Goal: Check status: Check status

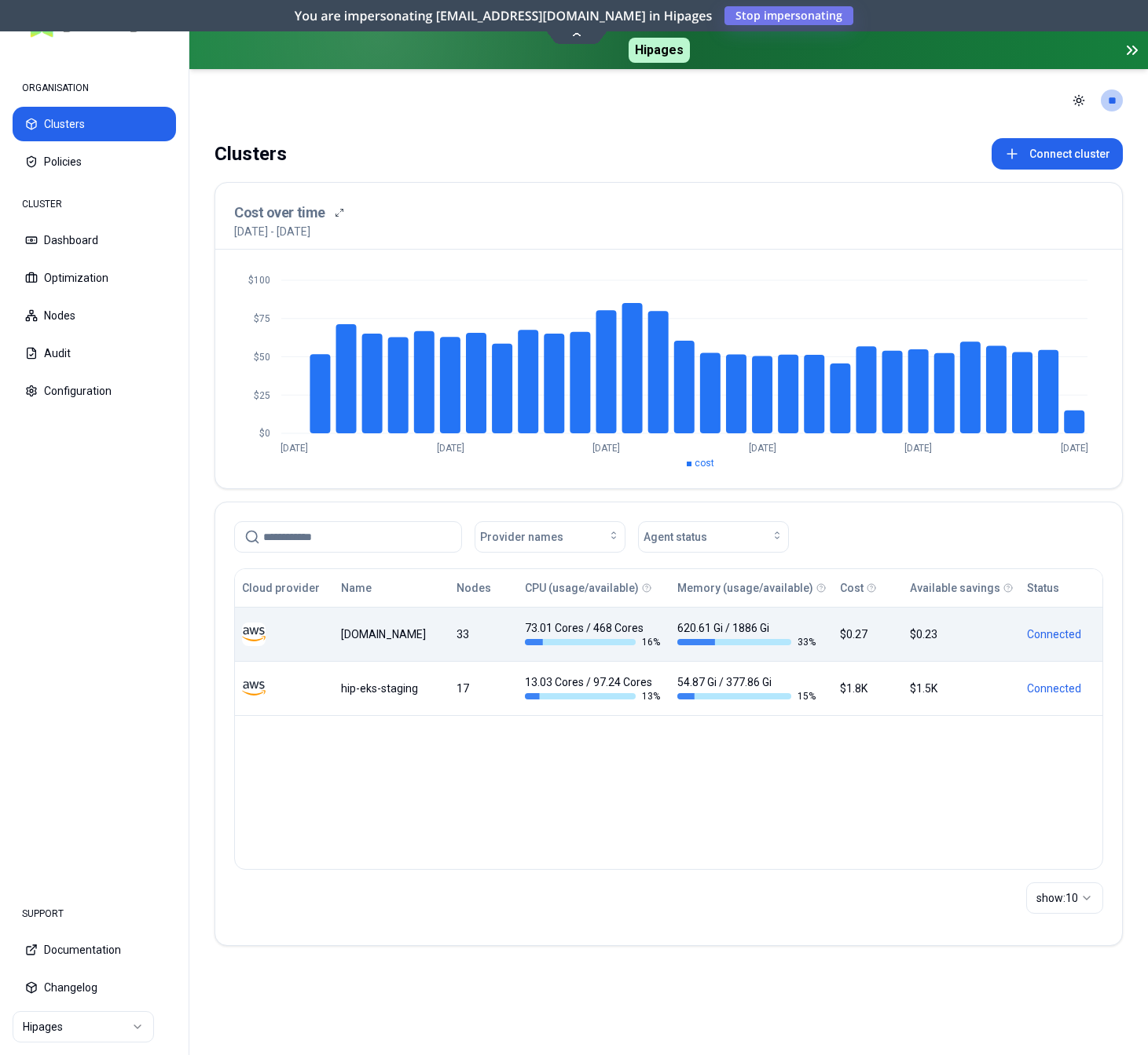
click at [387, 632] on div "[DOMAIN_NAME]" at bounding box center [390, 634] width 101 height 16
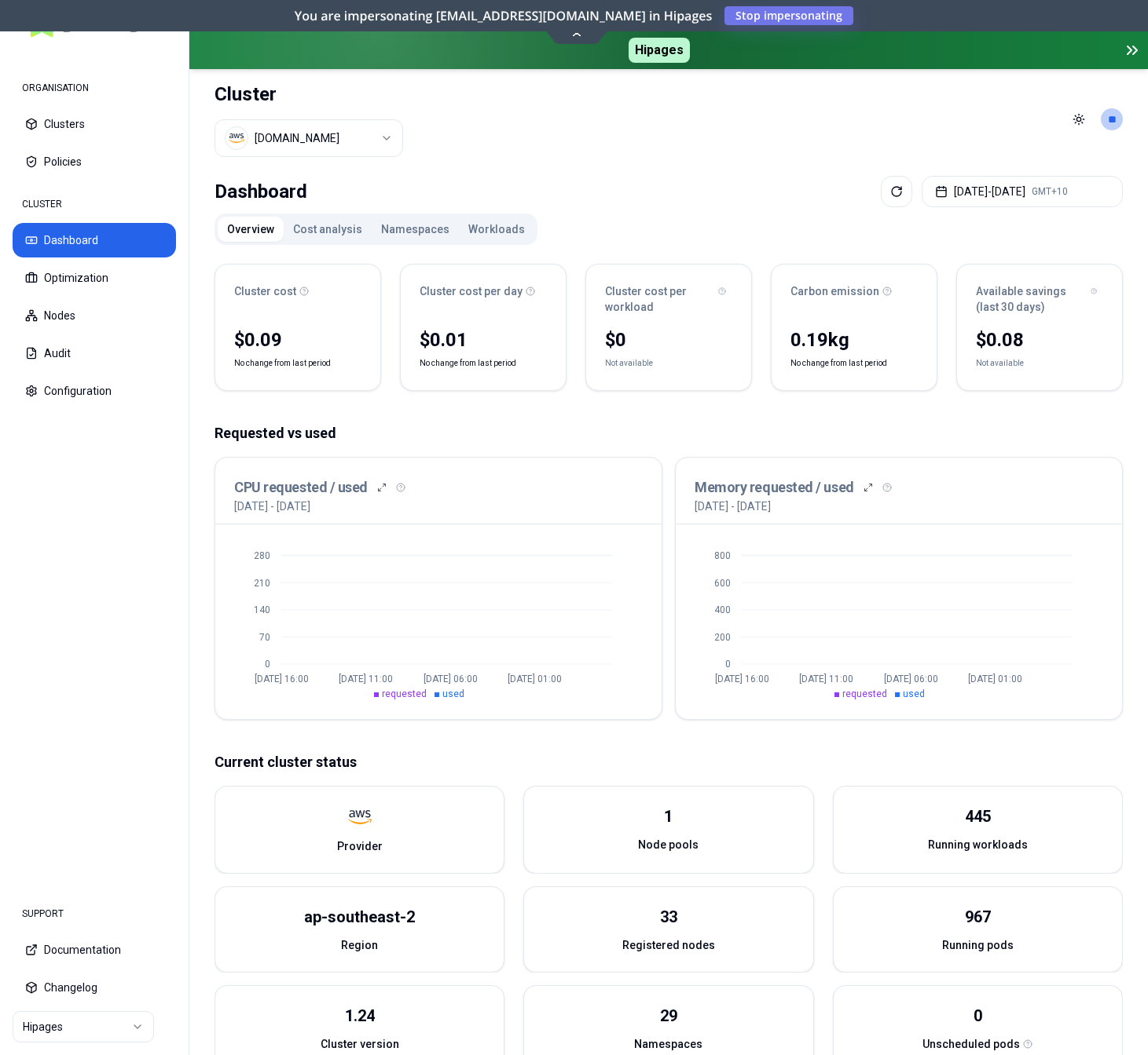
click at [500, 220] on button "Workloads" at bounding box center [496, 229] width 75 height 25
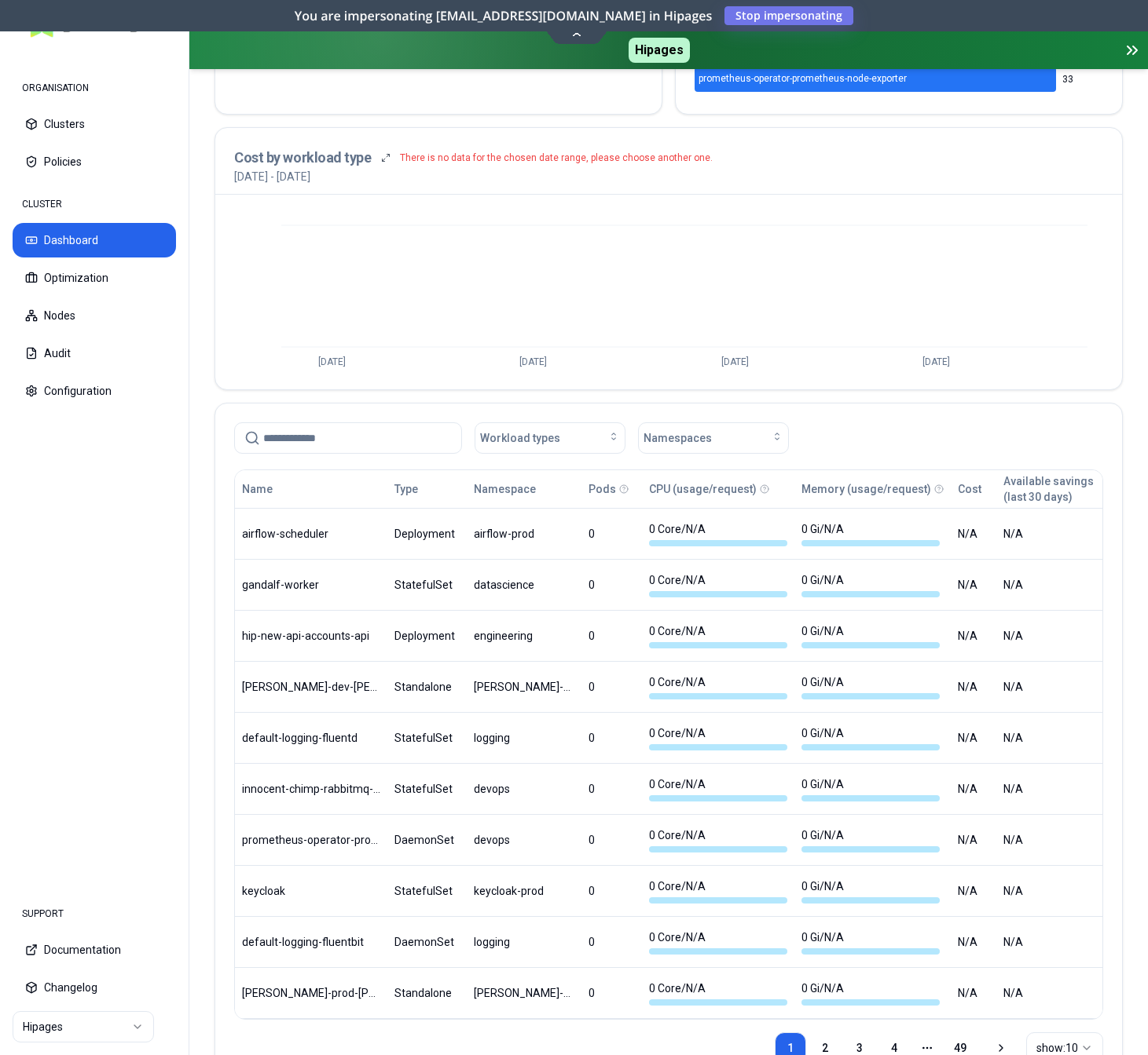
scroll to position [560, 0]
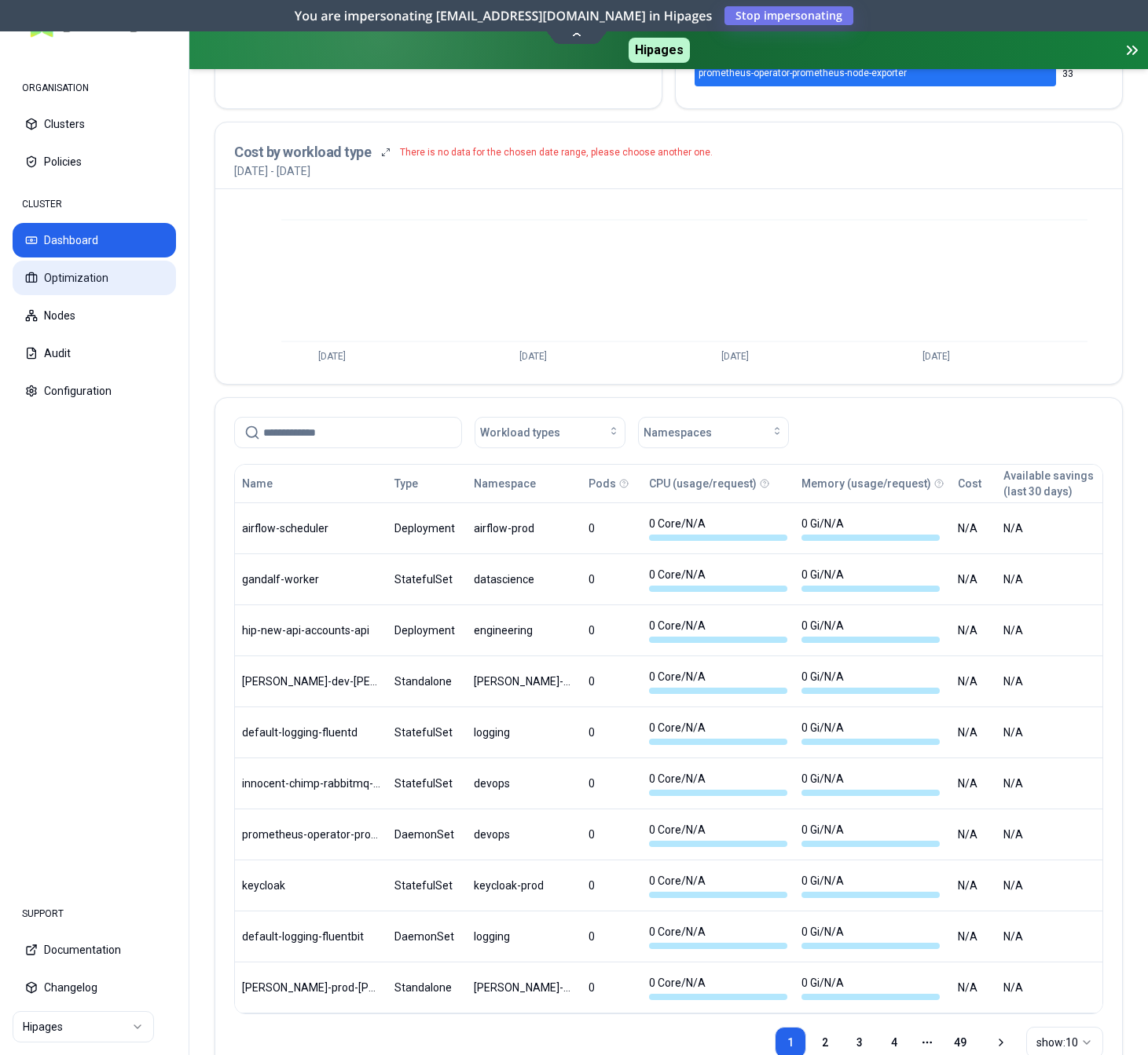
click at [70, 282] on button "Optimization" at bounding box center [94, 277] width 163 height 34
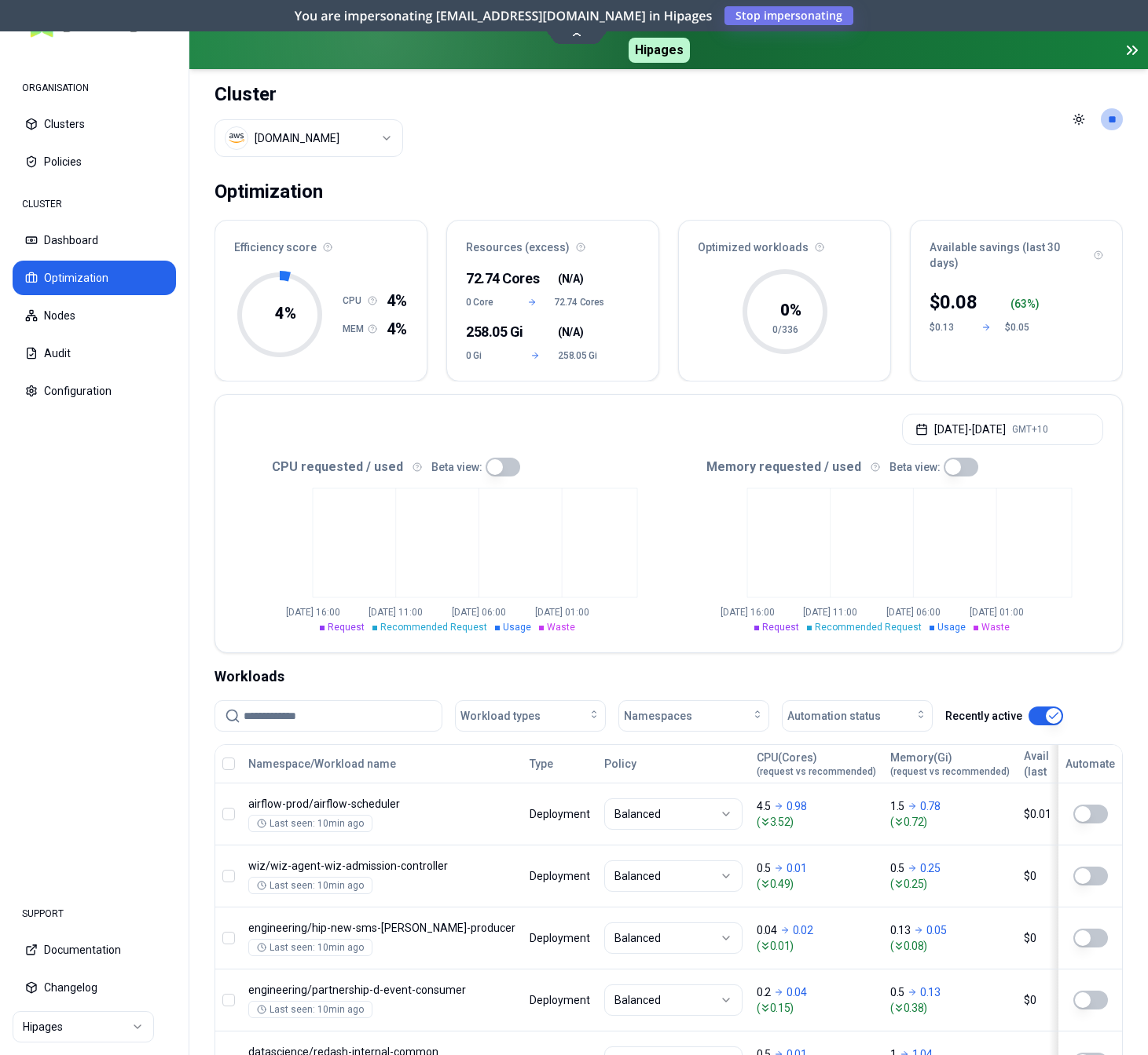
click at [497, 469] on button "button" at bounding box center [502, 467] width 34 height 19
click at [497, 458] on button "button" at bounding box center [502, 467] width 34 height 19
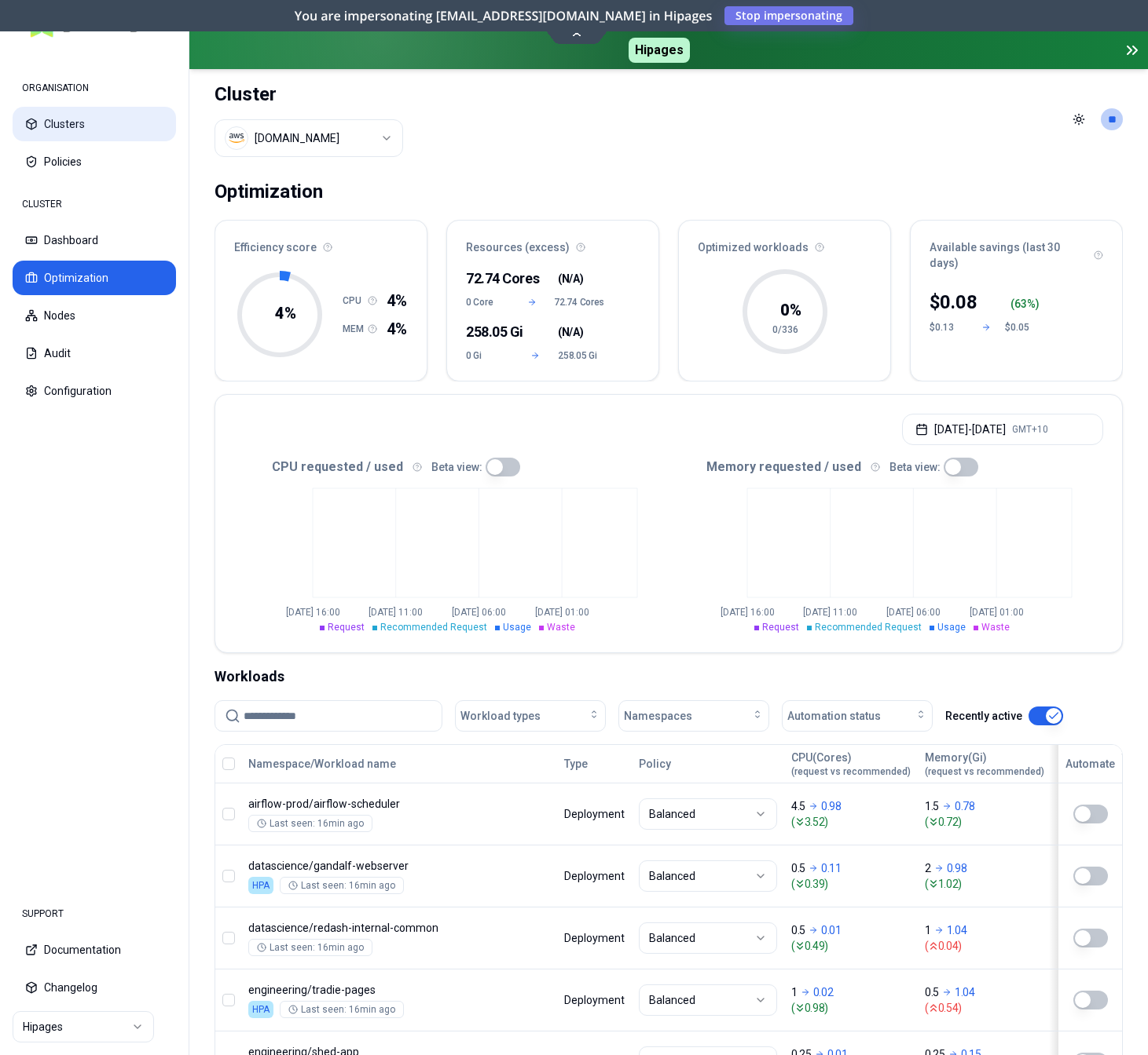
click at [62, 135] on button "Clusters" at bounding box center [94, 123] width 163 height 34
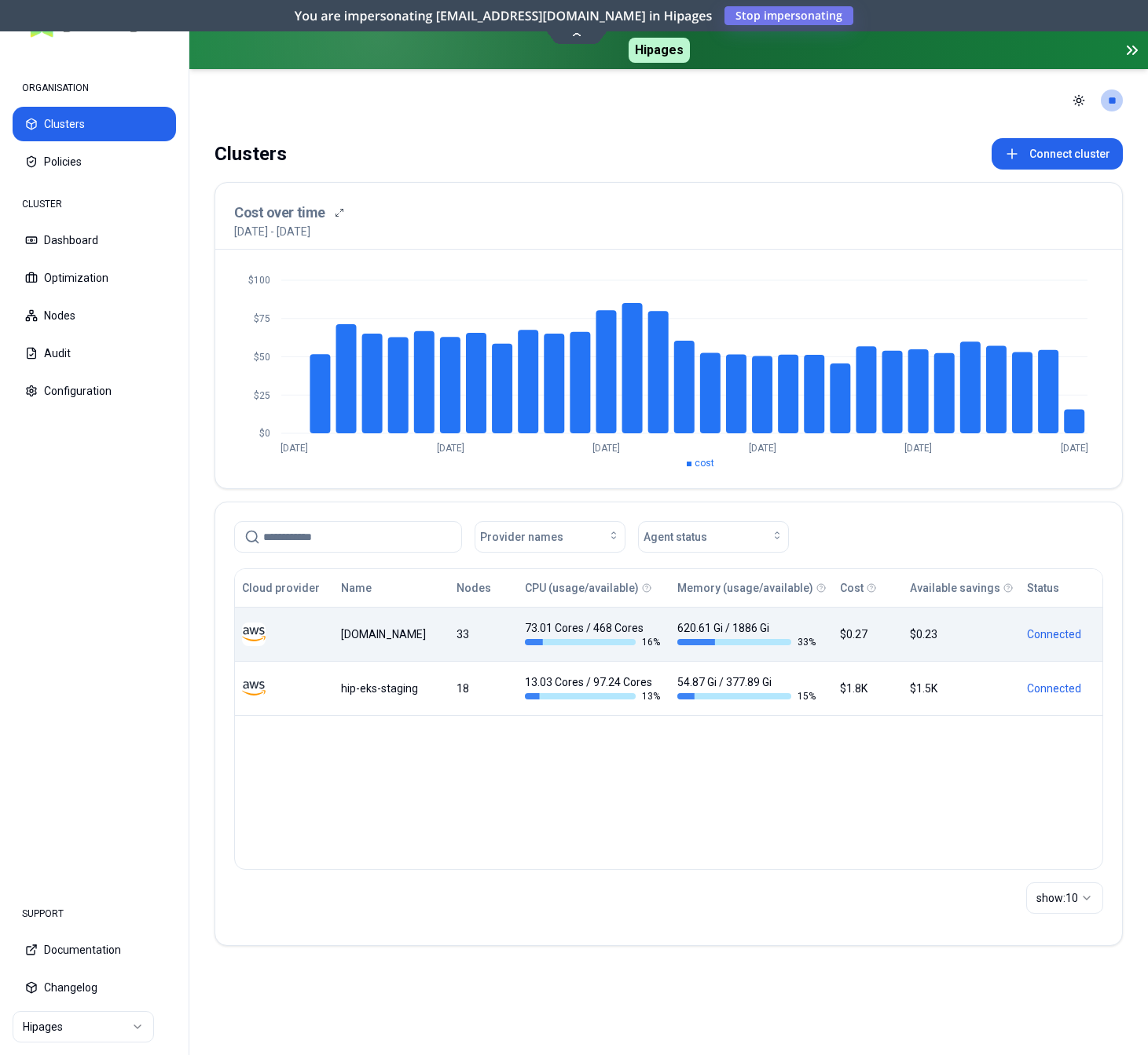
click at [386, 617] on td "[DOMAIN_NAME]" at bounding box center [391, 634] width 115 height 55
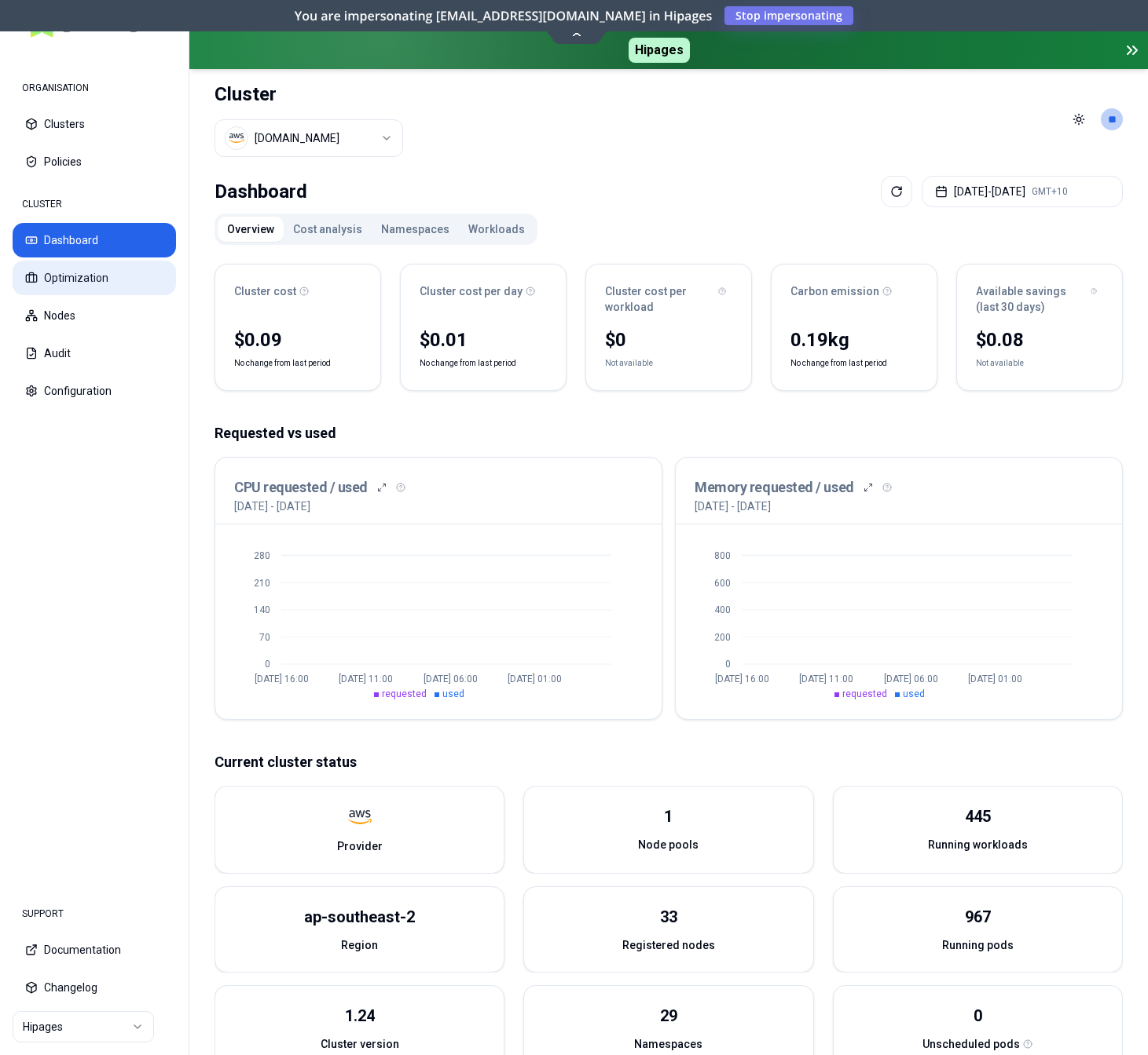
click at [79, 275] on button "Optimization" at bounding box center [94, 277] width 163 height 34
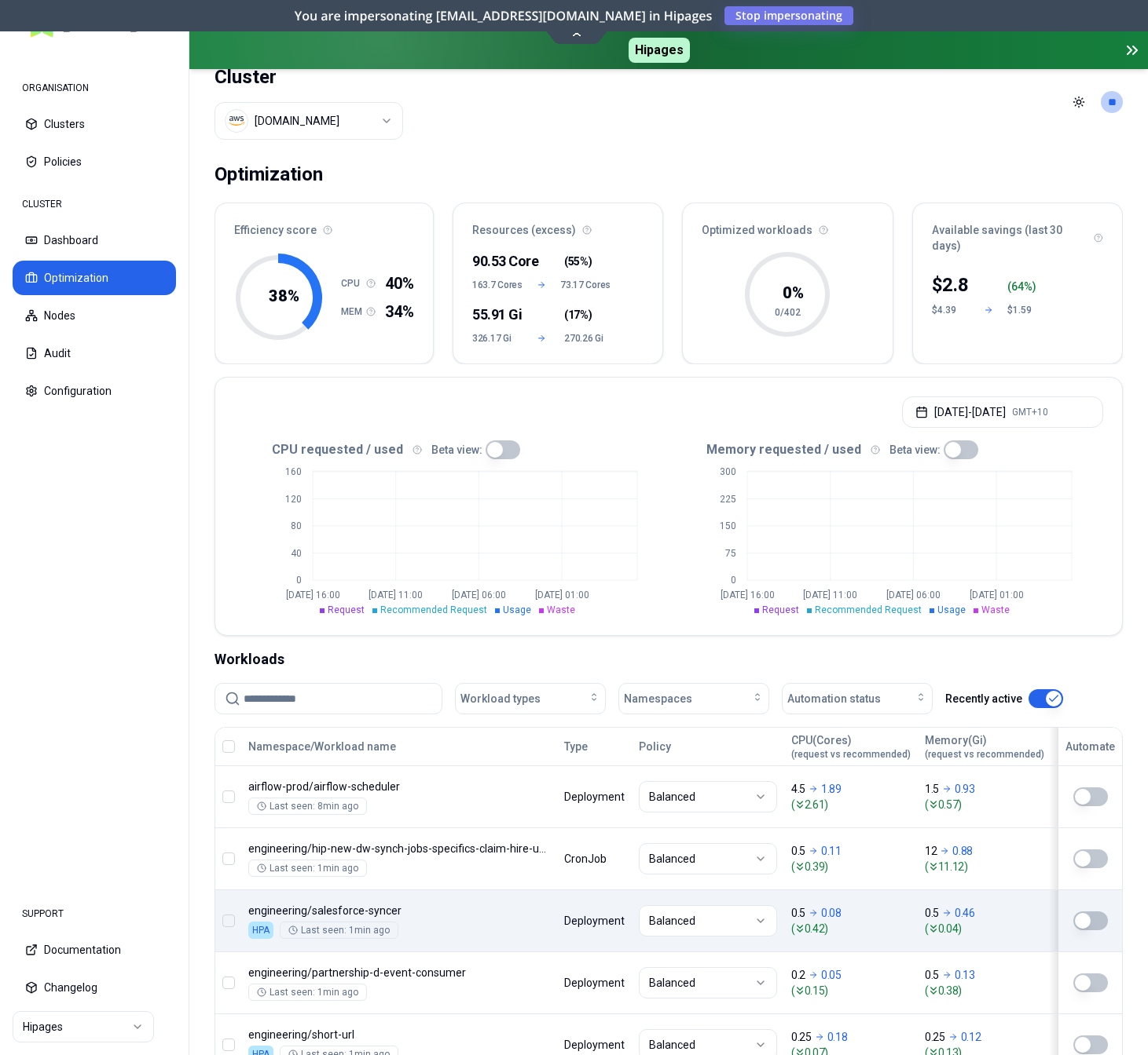
scroll to position [16, 0]
